Goal: Navigation & Orientation: Understand site structure

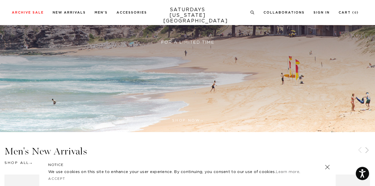
drag, startPoint x: 377, startPoint y: 16, endPoint x: 378, endPoint y: 200, distance: 184.1
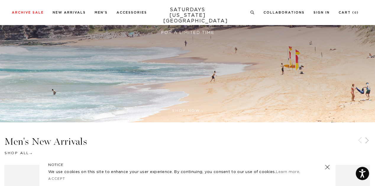
scroll to position [256, 0]
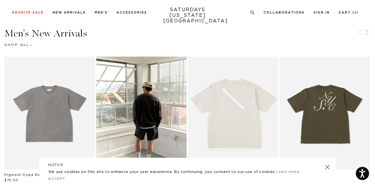
click at [328, 169] on link at bounding box center [327, 167] width 8 height 8
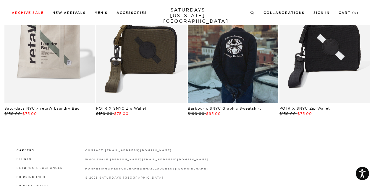
scroll to position [1044, 0]
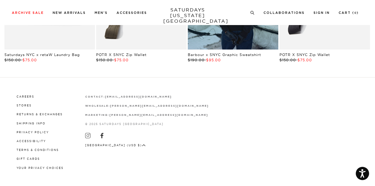
click at [31, 147] on li "Terms & Conditions" at bounding box center [40, 149] width 47 height 5
click at [31, 149] on link "Terms & Conditions" at bounding box center [38, 150] width 42 height 3
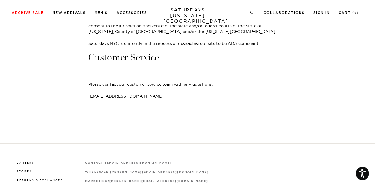
scroll to position [834, 0]
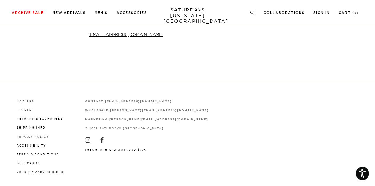
click at [35, 135] on link "Privacy Policy" at bounding box center [33, 136] width 32 height 3
